Goal: Navigation & Orientation: Find specific page/section

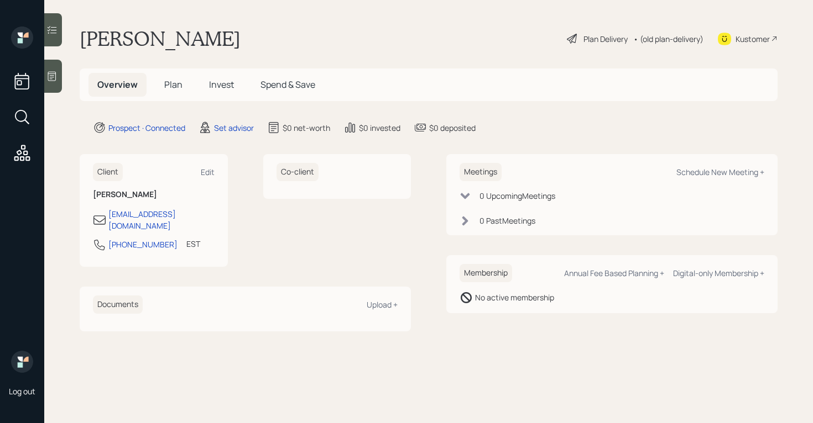
click at [53, 68] on div at bounding box center [53, 76] width 18 height 33
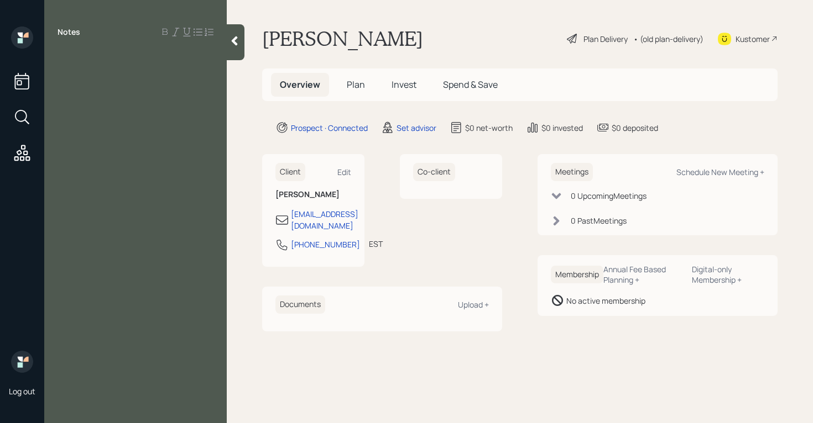
click at [233, 37] on icon at bounding box center [234, 40] width 11 height 11
